Goal: Find specific page/section: Find specific page/section

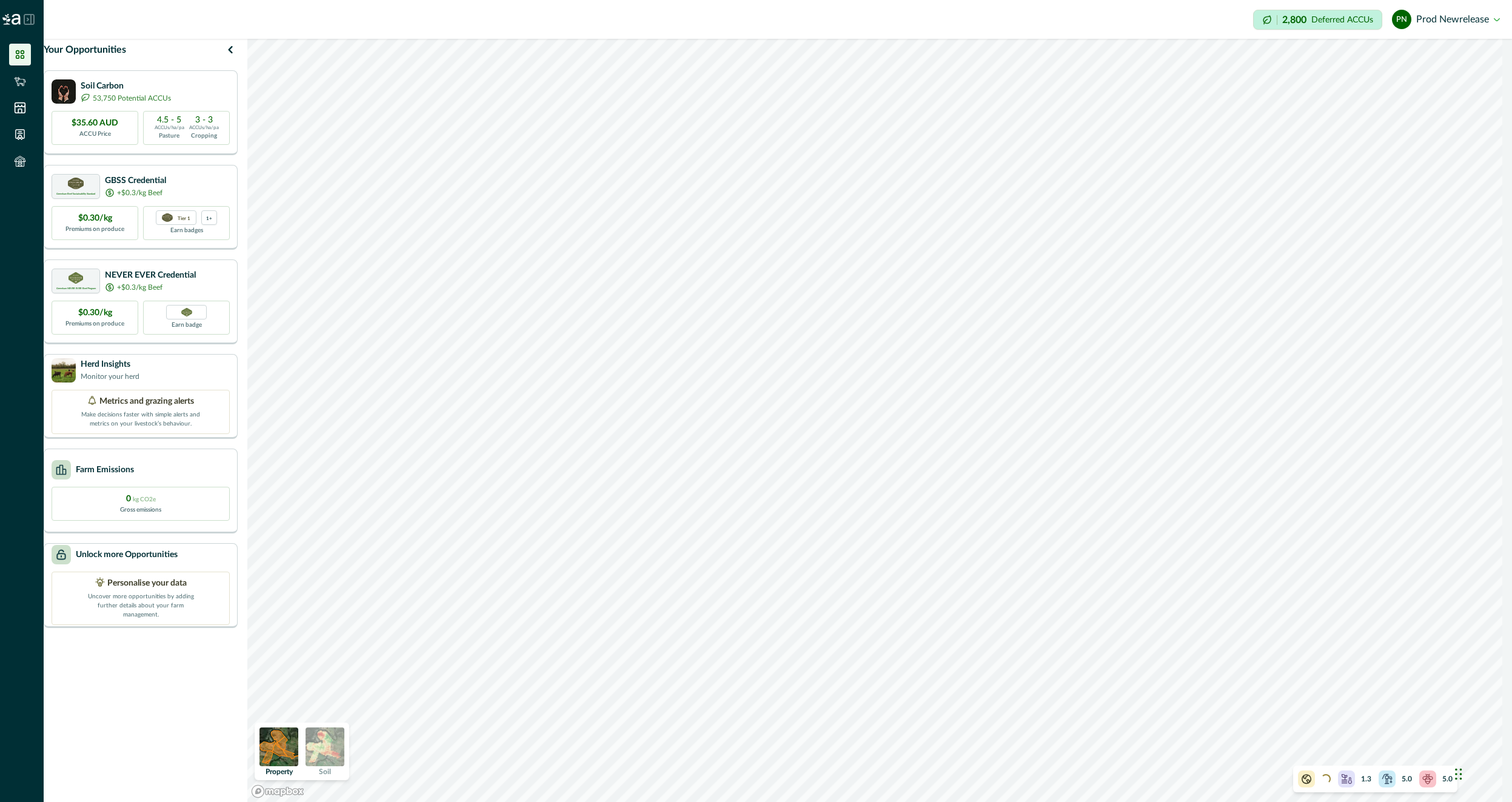
click at [1317, 22] on p "Deferred ACCUs" at bounding box center [1342, 20] width 62 height 9
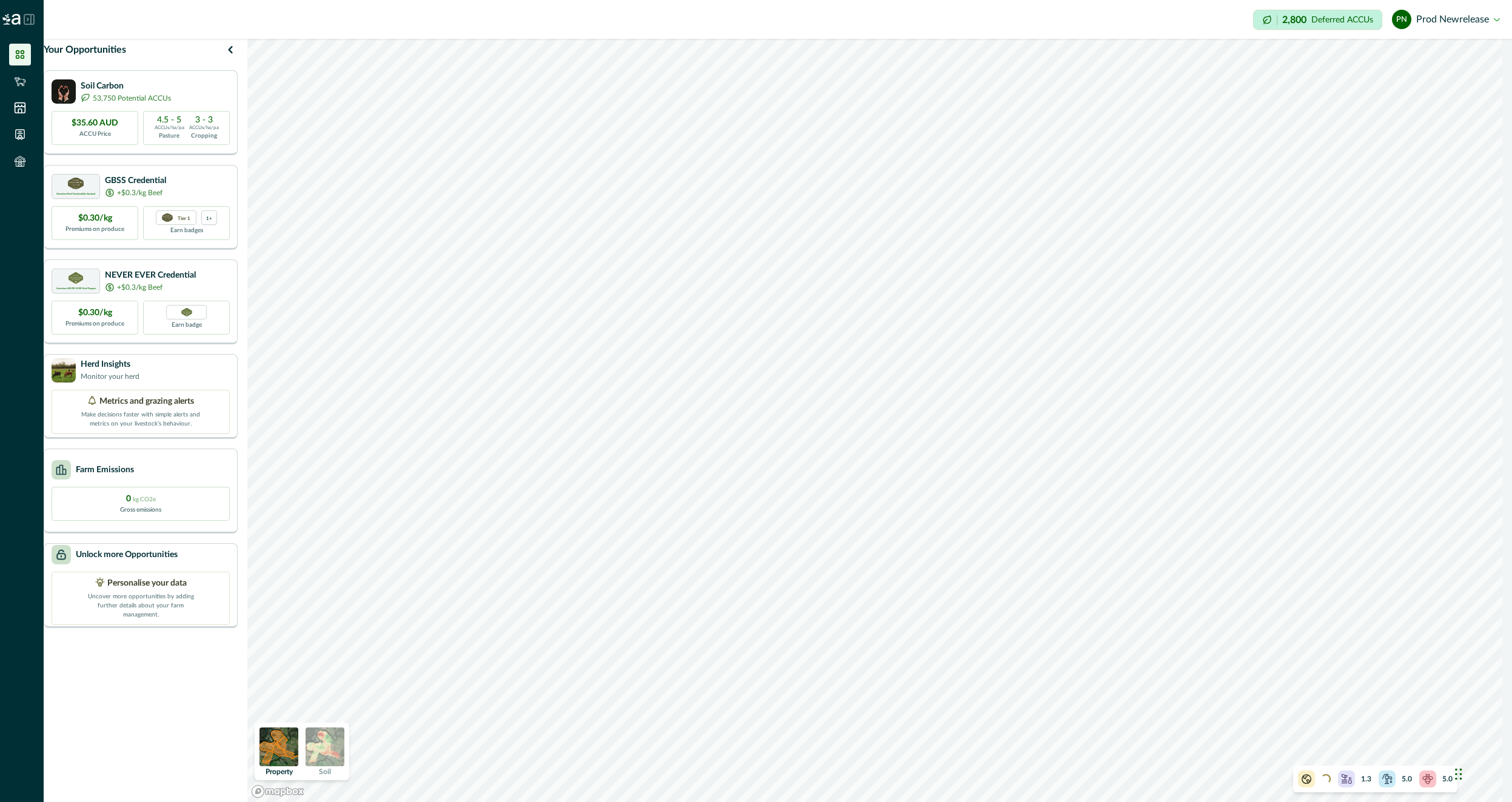
click at [1317, 22] on p "Deferred ACCUs" at bounding box center [1342, 20] width 62 height 9
click at [1450, 20] on button "pn prod newrelease" at bounding box center [1446, 20] width 108 height 29
click at [1246, 34] on div "Impersonation Mode 2,800 Deferred ACCUs pn prod newrelease Sign out" at bounding box center [778, 19] width 1468 height 38
